Goal: Entertainment & Leisure: Consume media (video, audio)

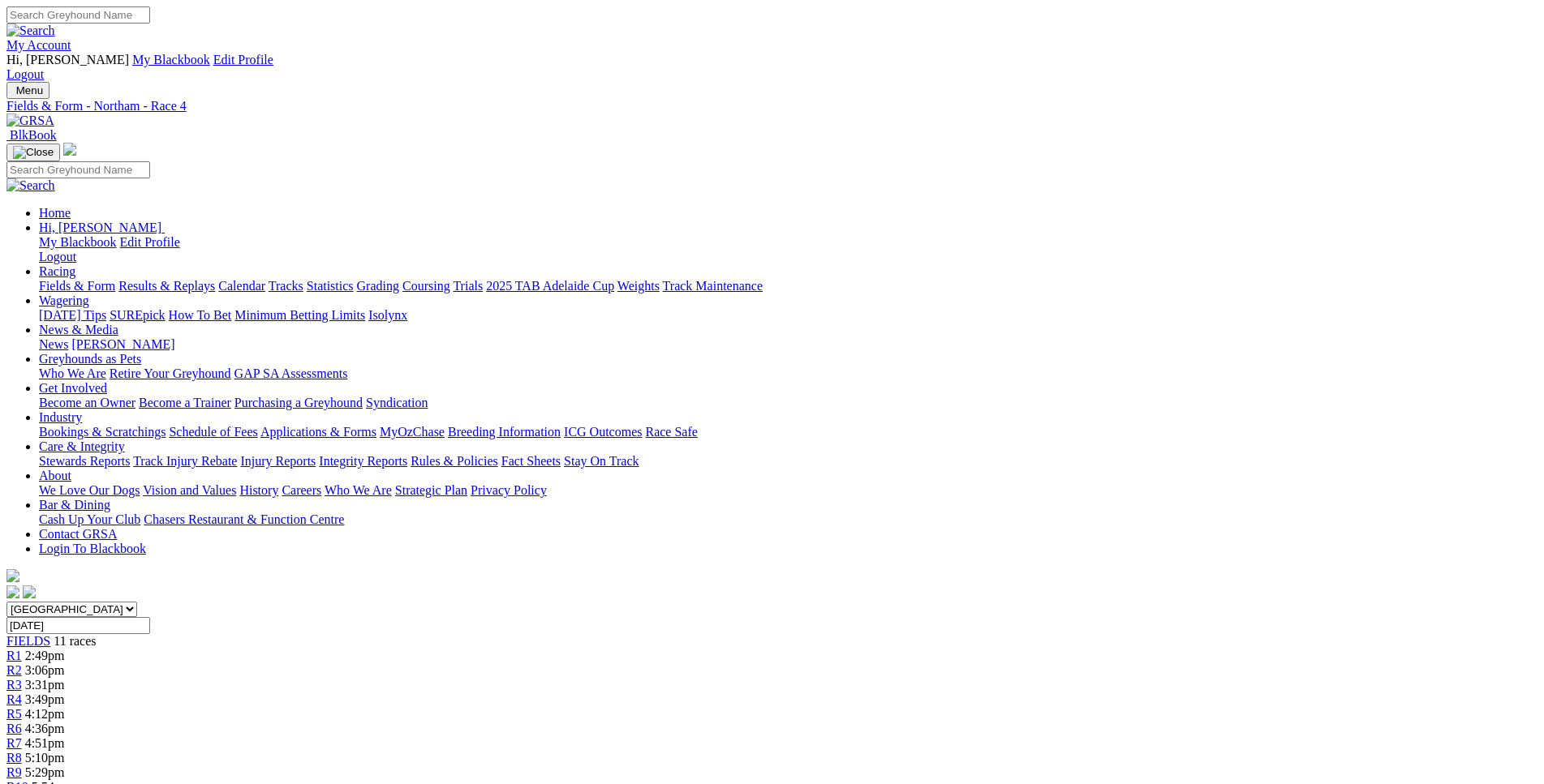
click at [65, 649] on span "2:49pm" at bounding box center [45, 656] width 40 height 14
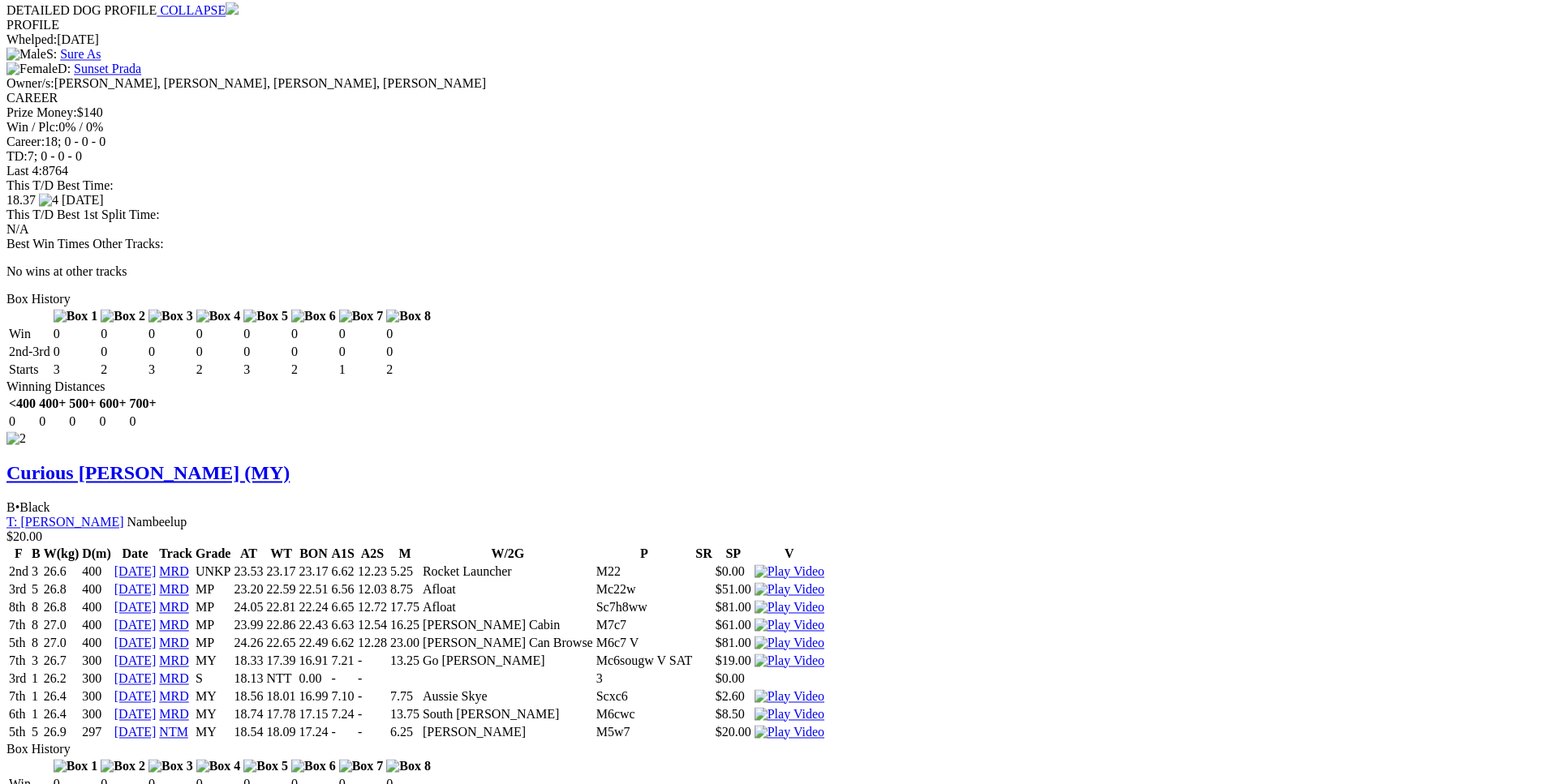
scroll to position [2316, 0]
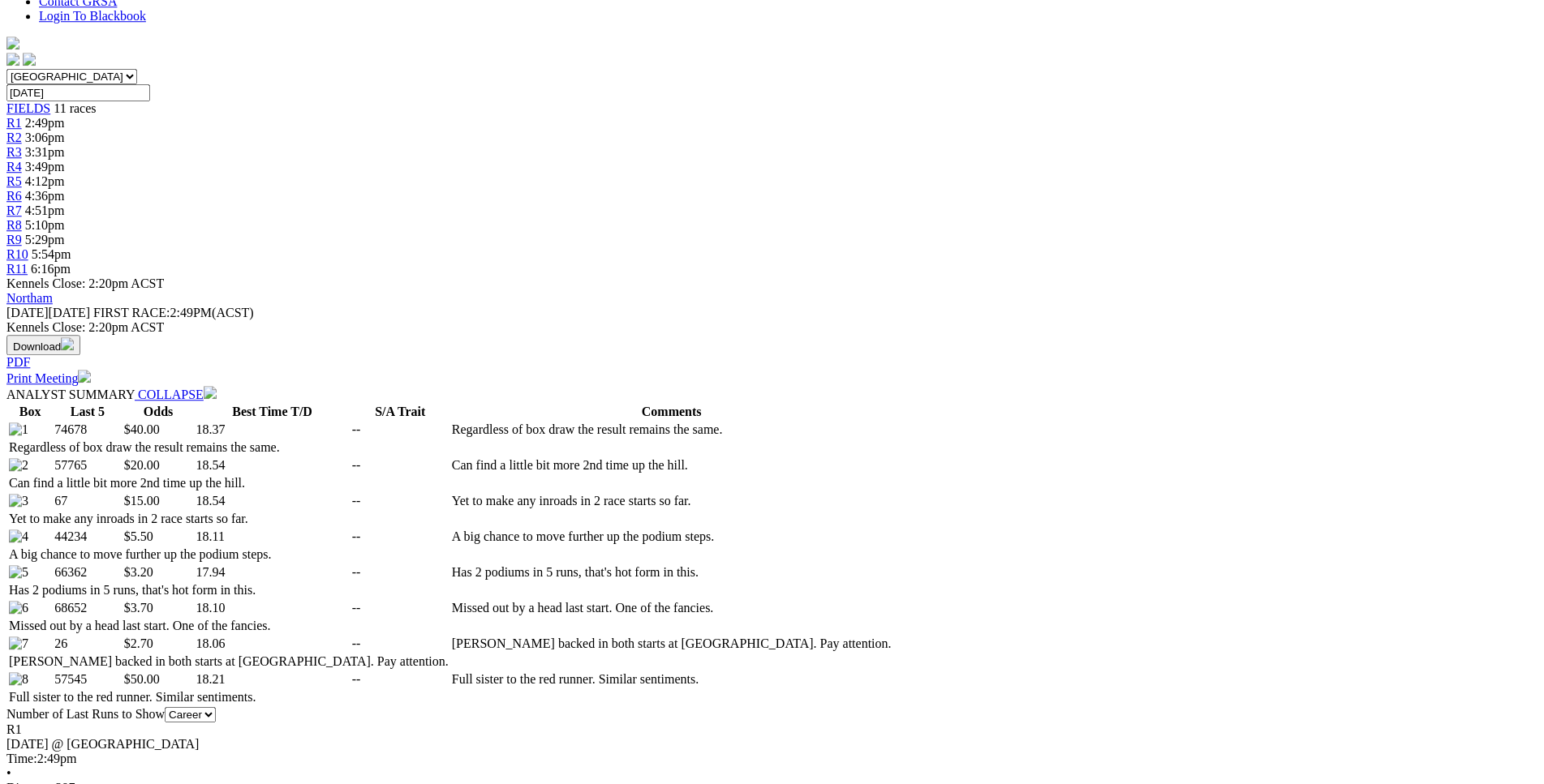
scroll to position [0, 0]
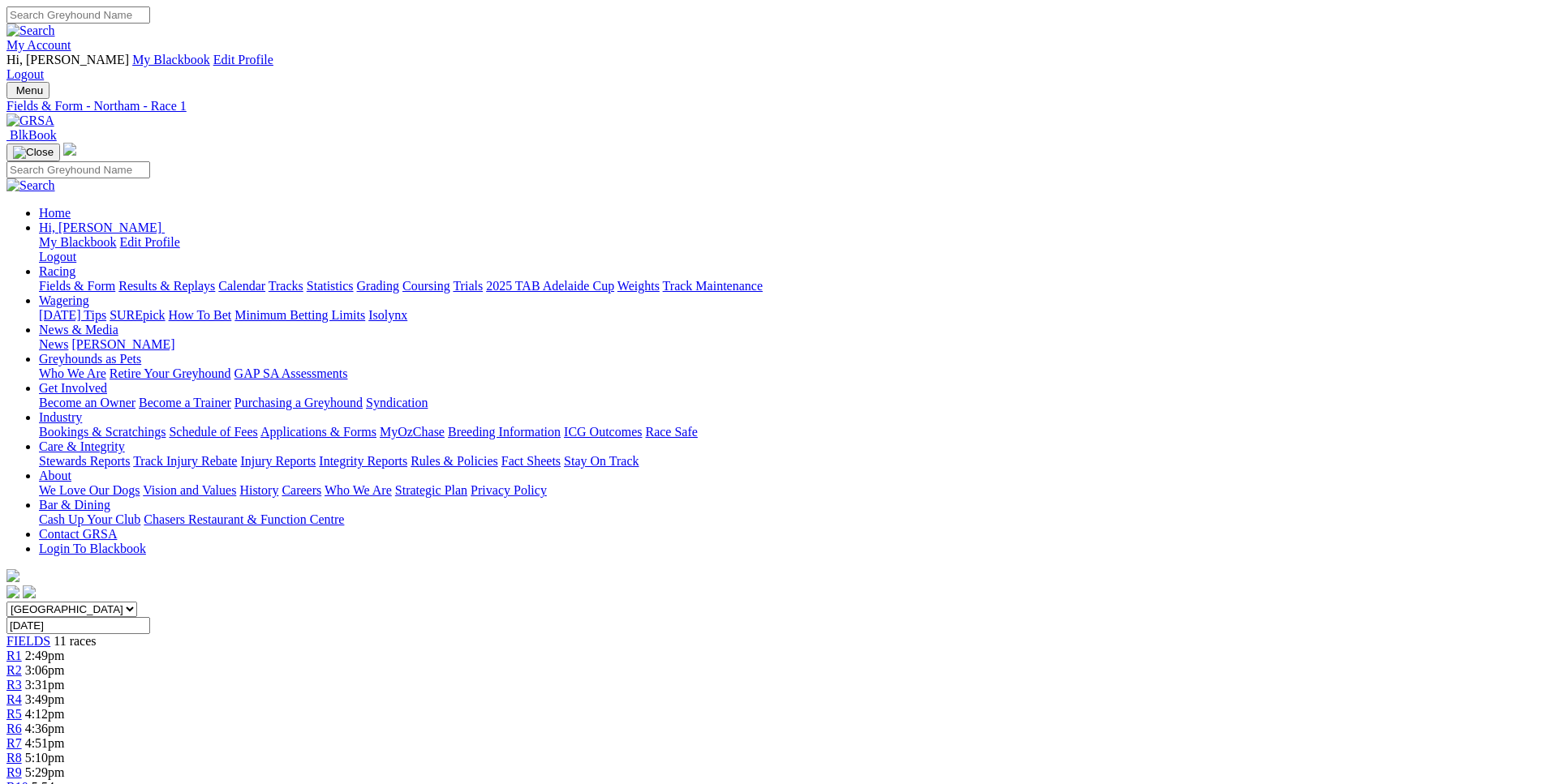
click at [477, 663] on div "R2 3:06pm" at bounding box center [772, 670] width 1531 height 15
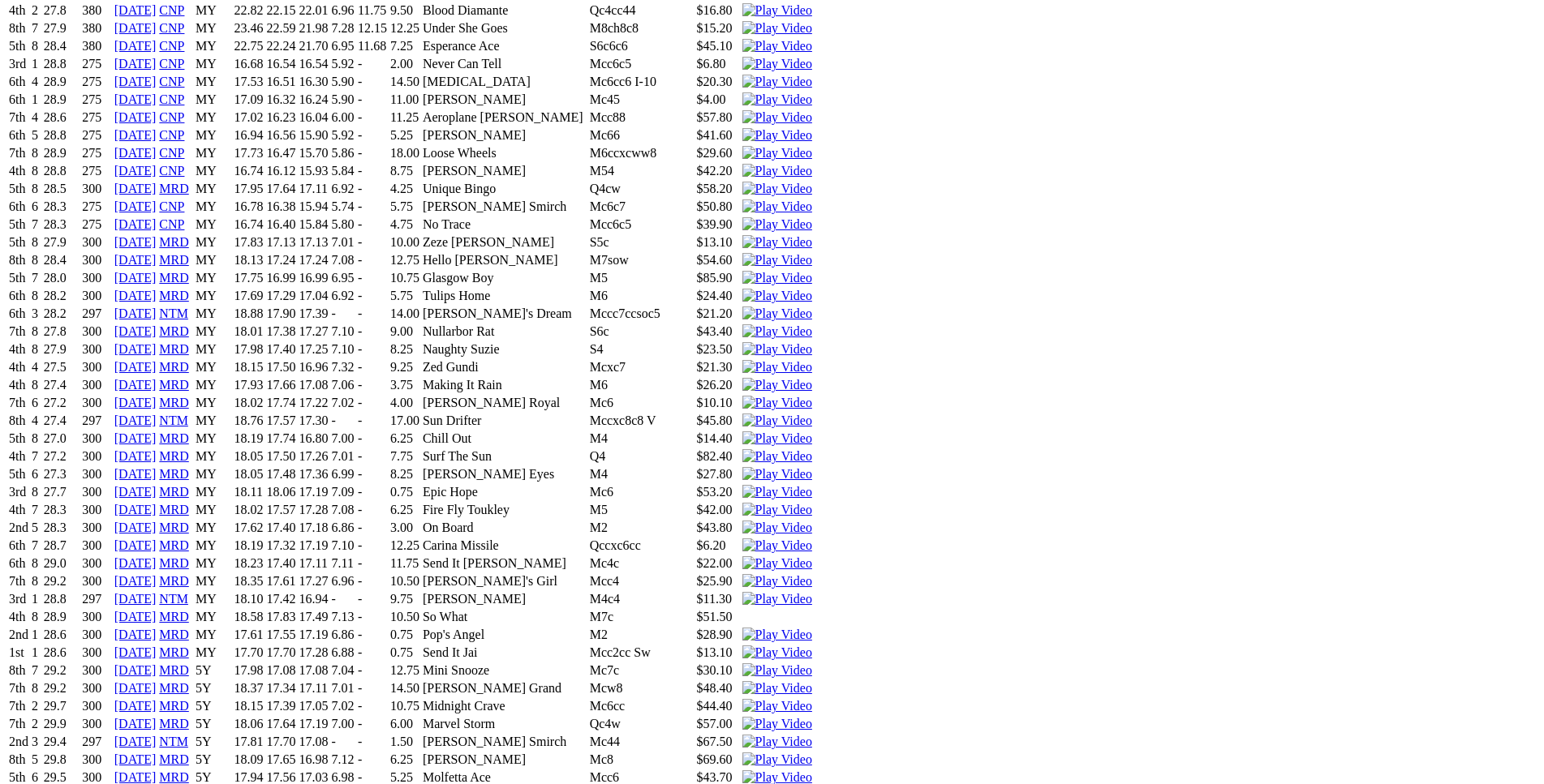
scroll to position [4465, 0]
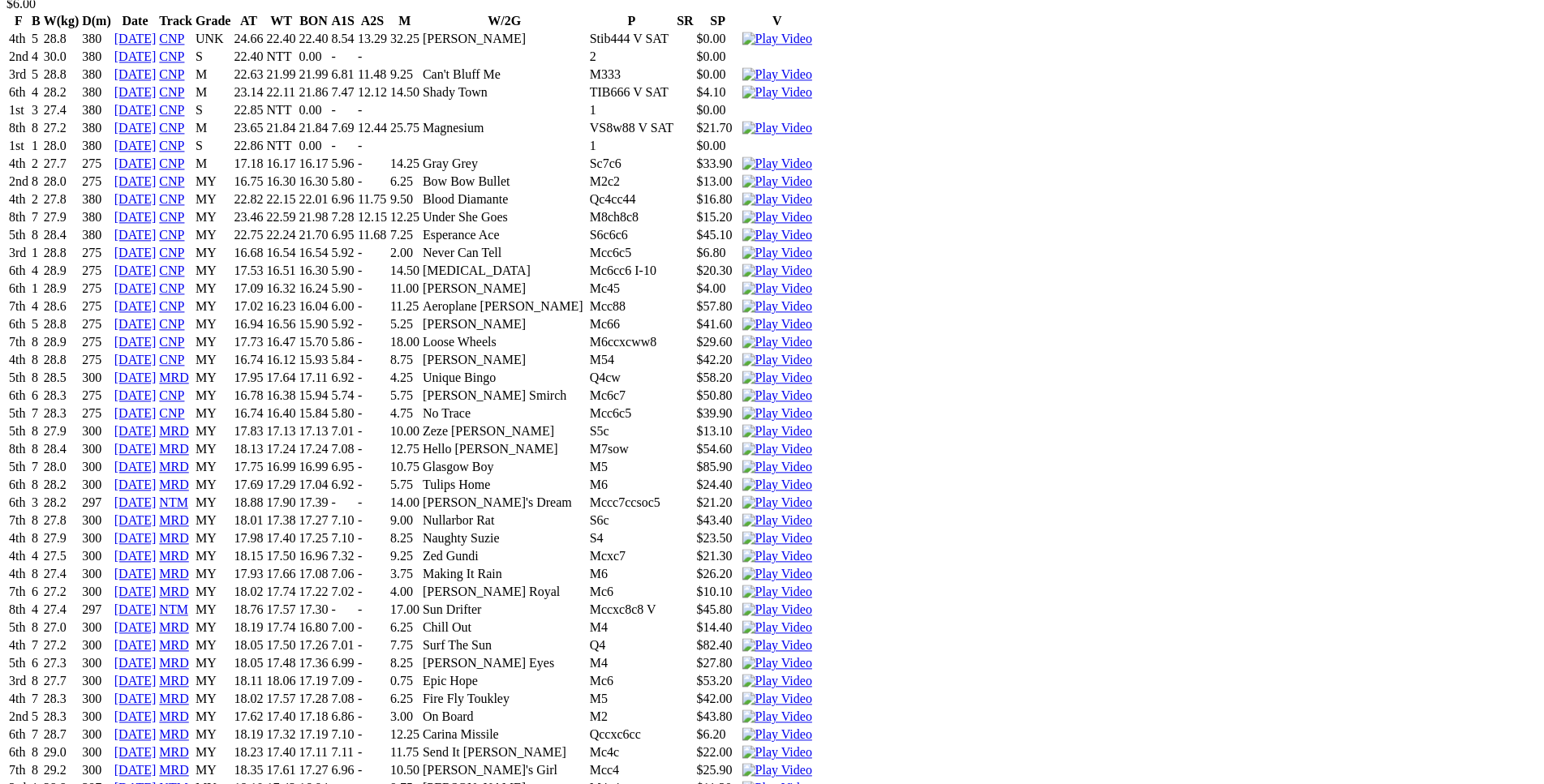
scroll to position [4299, 0]
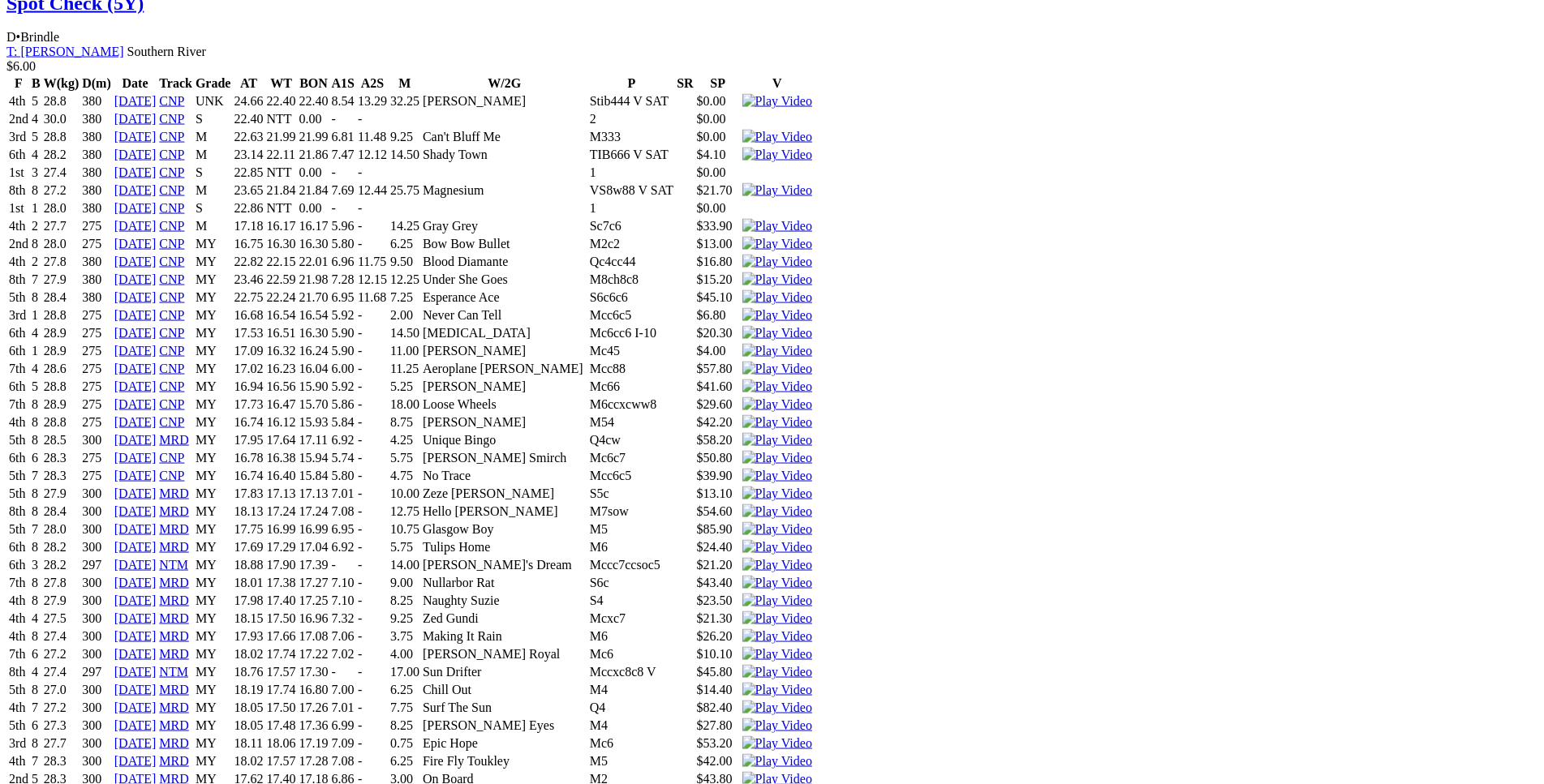
scroll to position [4215, 0]
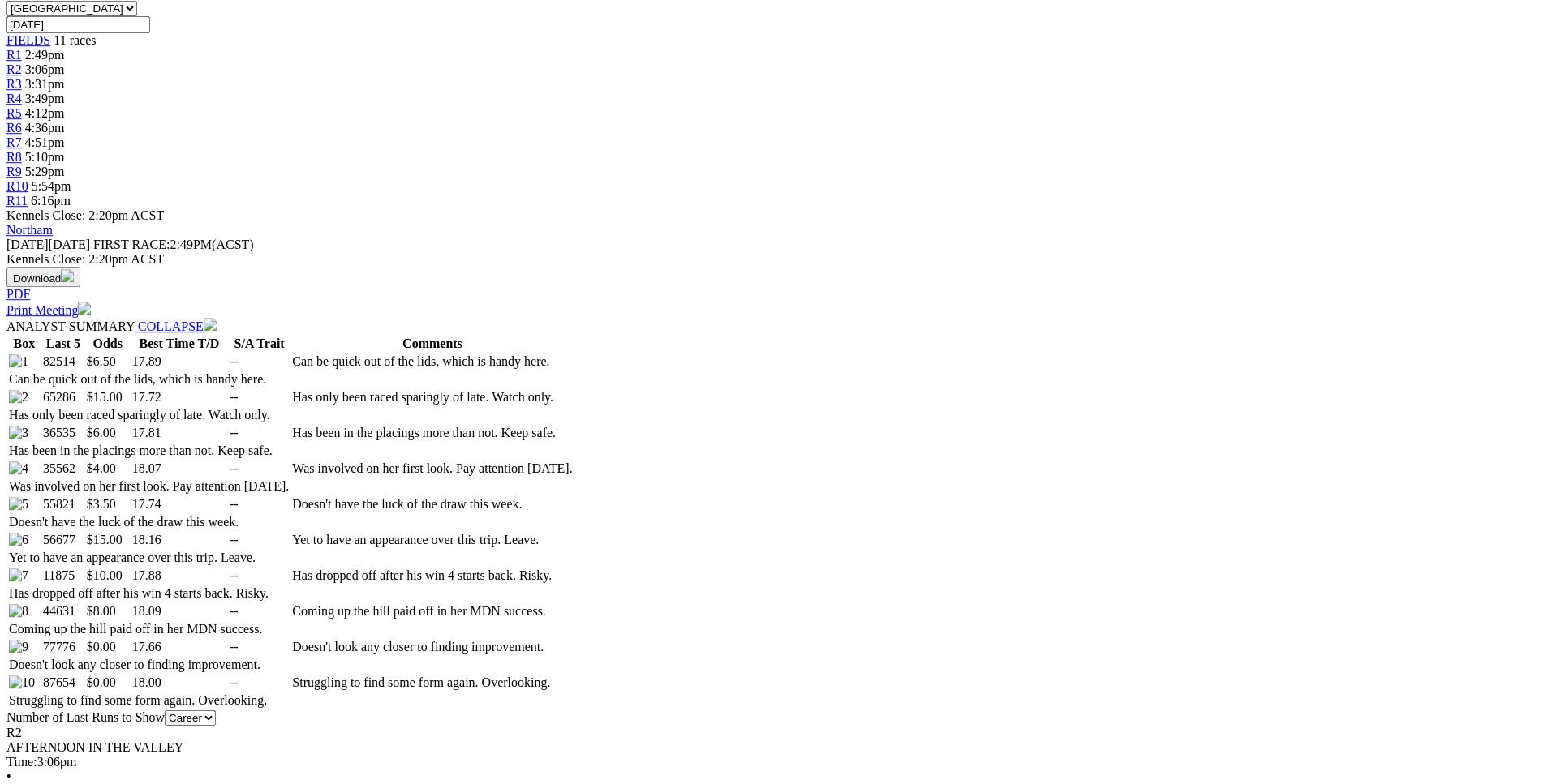
scroll to position [0, 0]
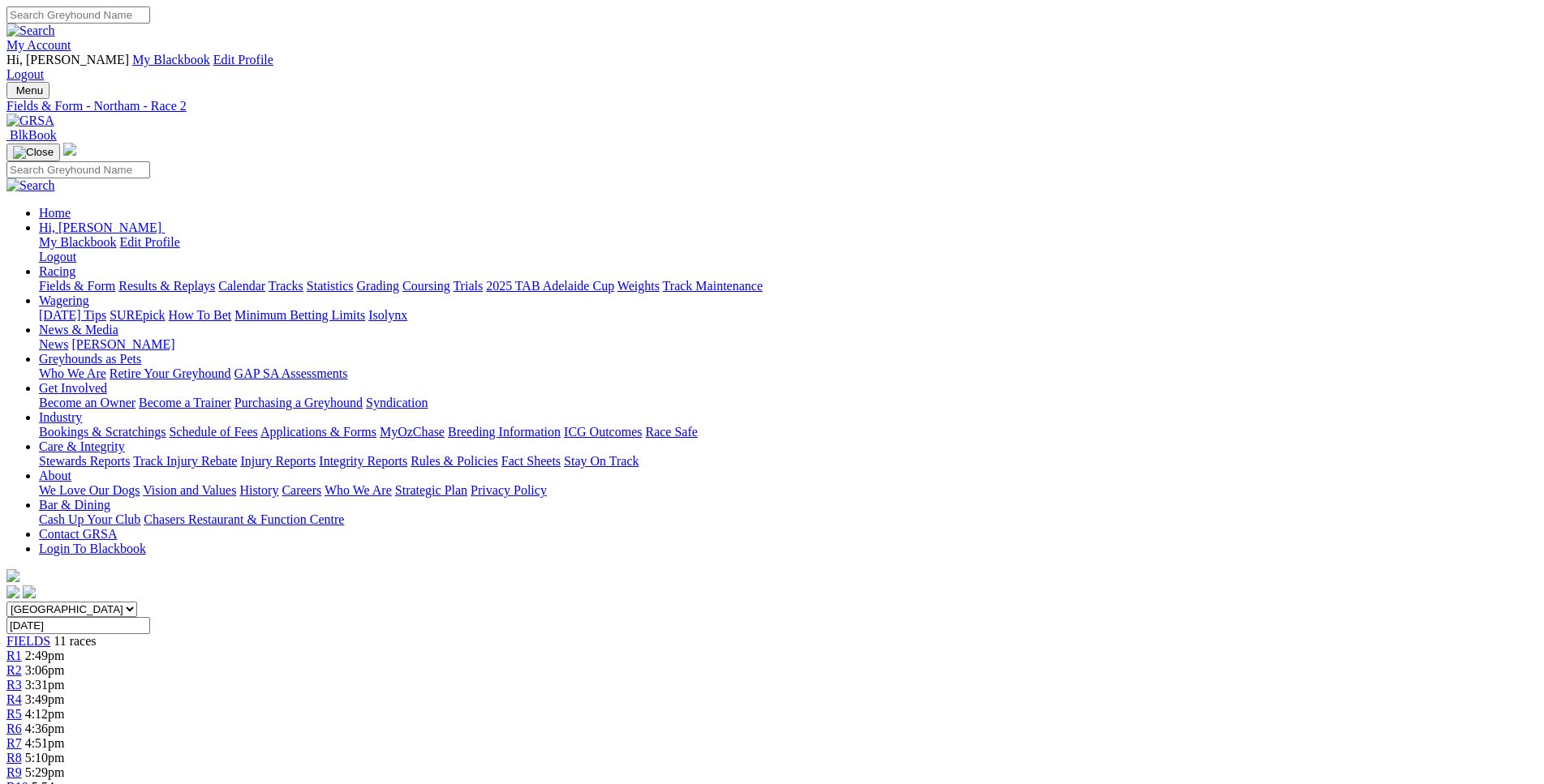
click at [559, 678] on div "R3 3:31pm" at bounding box center [772, 685] width 1531 height 15
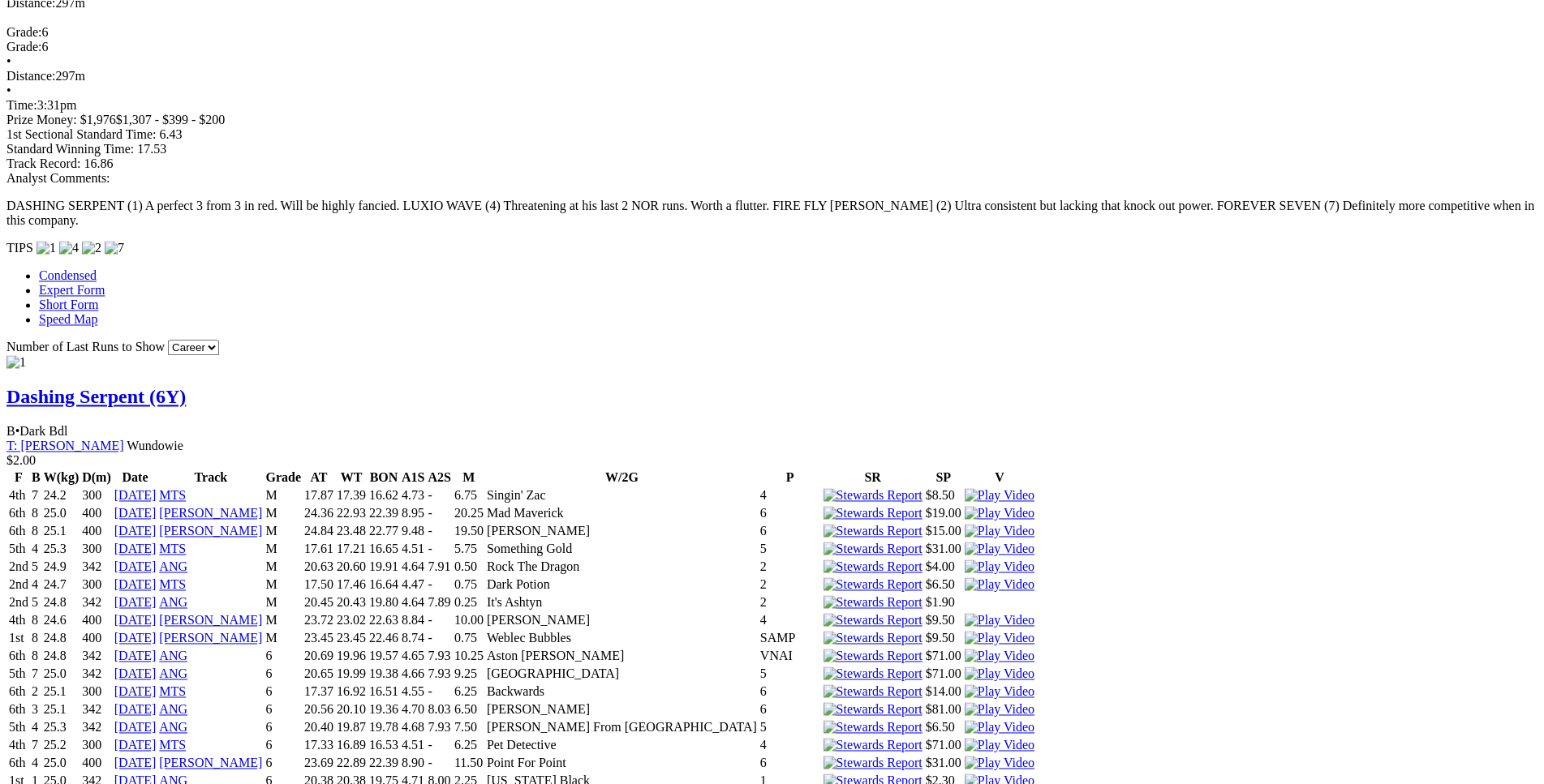
scroll to position [1405, 0]
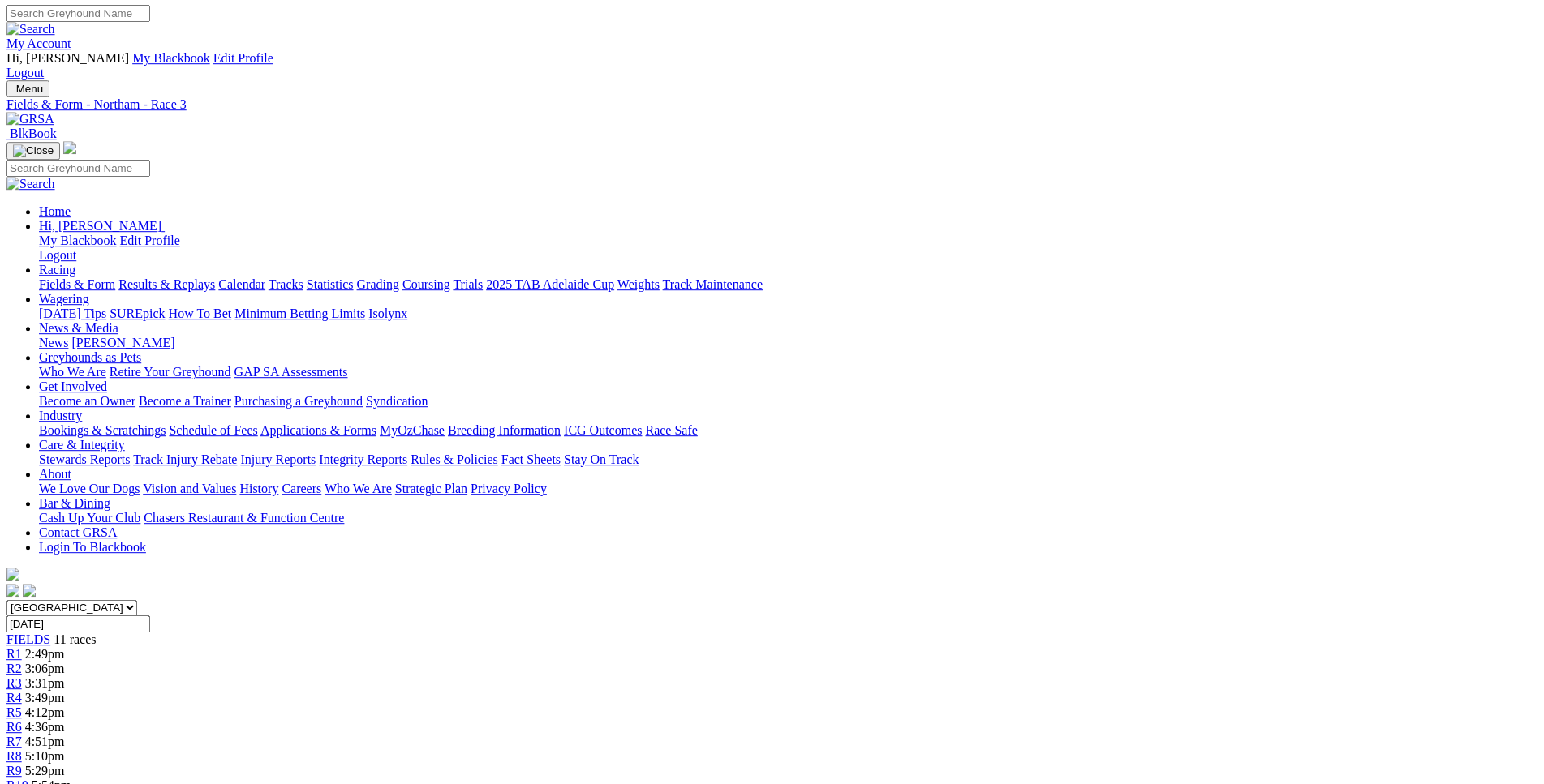
scroll to position [0, 0]
click at [645, 693] on div "R4 3:49pm" at bounding box center [772, 700] width 1531 height 15
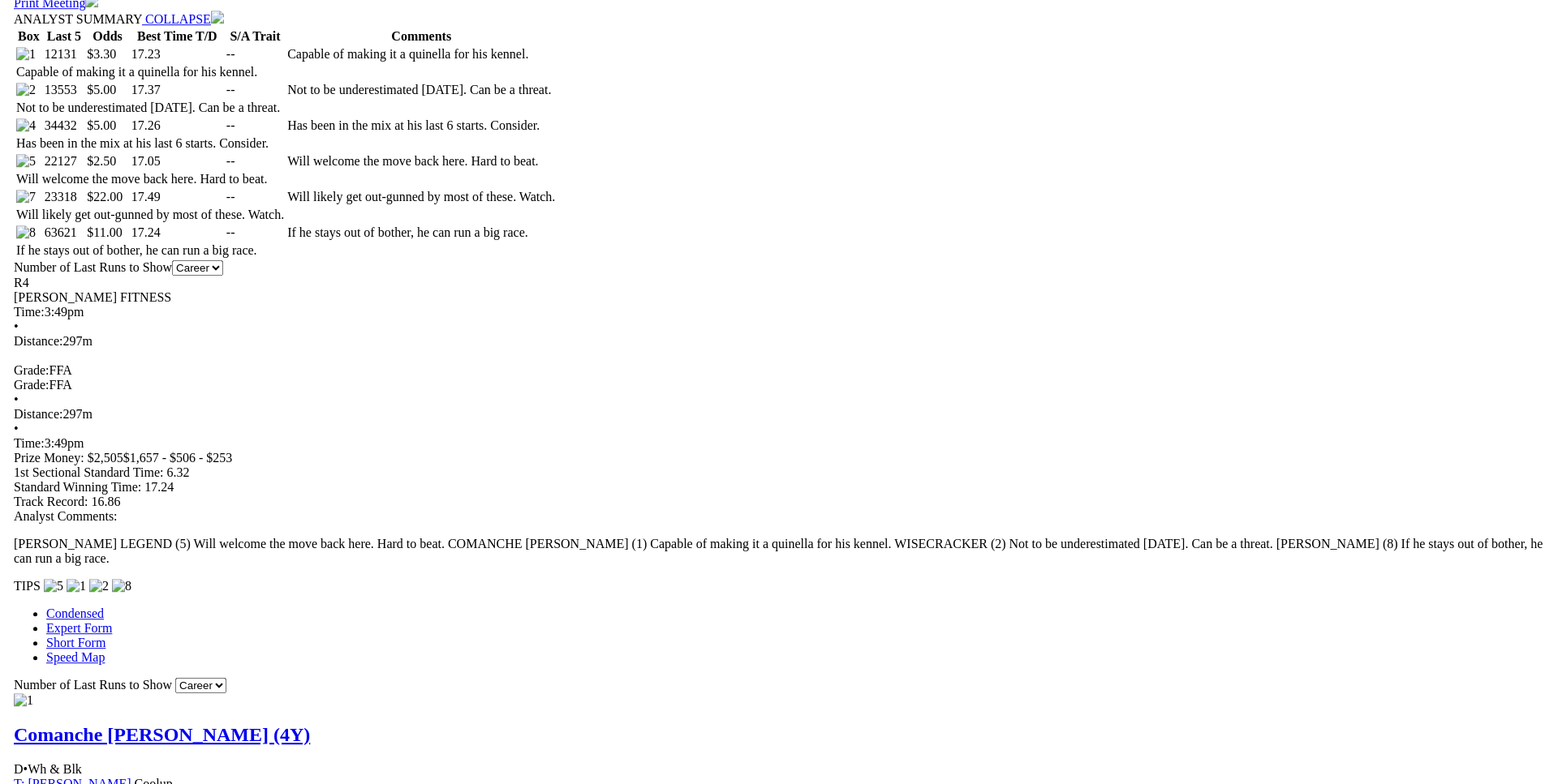
scroll to position [909, 0]
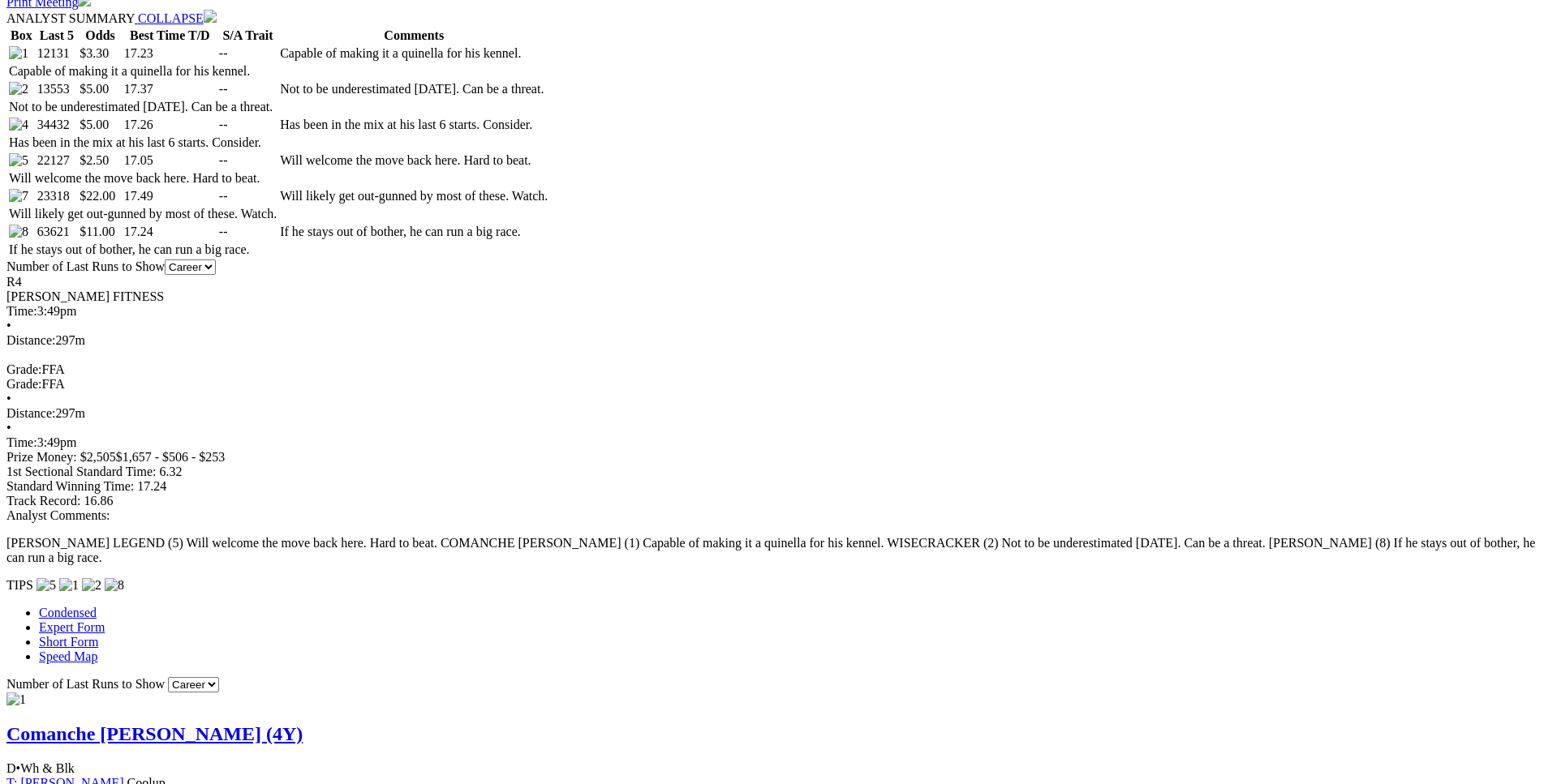
drag, startPoint x: 423, startPoint y: 365, endPoint x: 912, endPoint y: 368, distance: 489.0
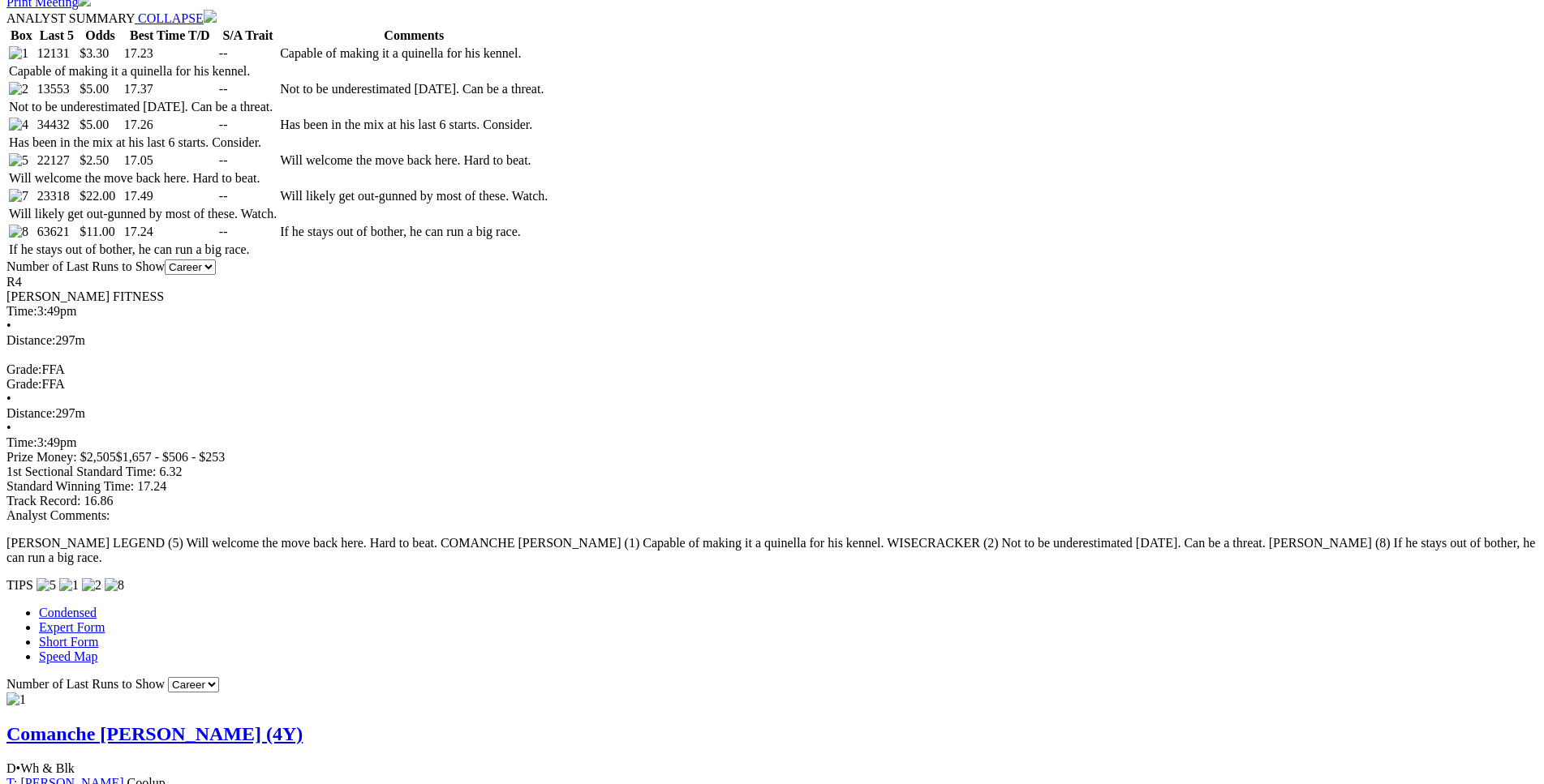
drag, startPoint x: 301, startPoint y: 319, endPoint x: 810, endPoint y: 324, distance: 509.0
